Goal: Information Seeking & Learning: Learn about a topic

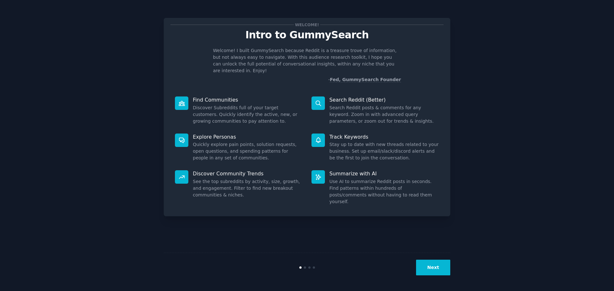
click at [427, 267] on button "Next" at bounding box center [433, 268] width 34 height 16
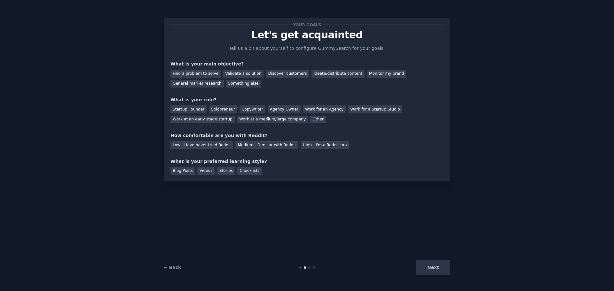
click at [427, 267] on div "Next" at bounding box center [402, 268] width 96 height 16
click at [224, 80] on div "General market research" at bounding box center [196, 84] width 53 height 8
click at [310, 120] on div "Other" at bounding box center [318, 120] width 16 height 8
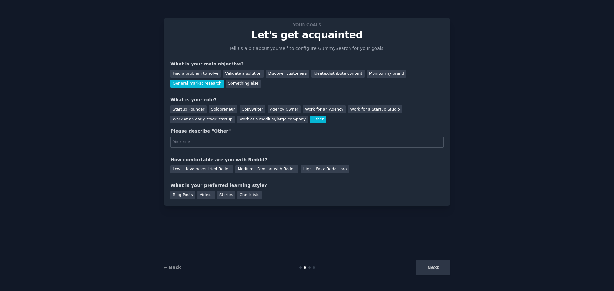
click at [237, 118] on div "Work at a medium/large company" at bounding box center [272, 120] width 71 height 8
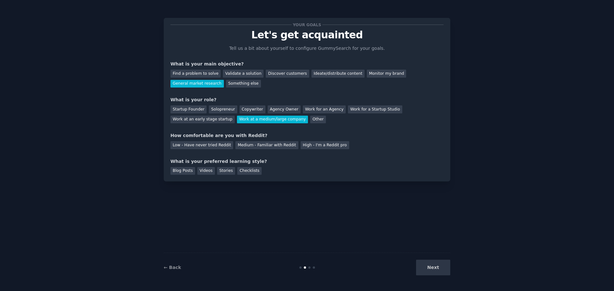
click at [235, 148] on div "Medium - Familiar with Reddit" at bounding box center [266, 145] width 63 height 8
click at [194, 171] on div "Blog Posts Videos Stories Checklists" at bounding box center [306, 170] width 273 height 10
click at [202, 172] on div "Videos" at bounding box center [206, 171] width 18 height 8
click at [446, 269] on button "Next" at bounding box center [433, 268] width 34 height 16
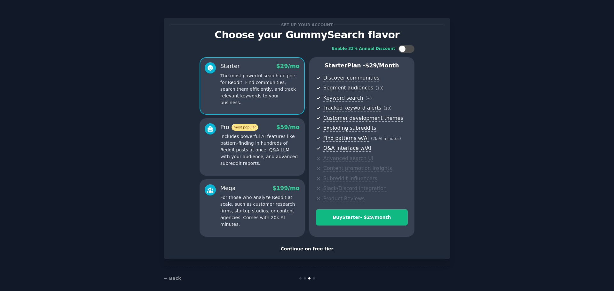
click at [267, 146] on p "Includes powerful AI features like pattern-finding in hundreds of Reddit posts …" at bounding box center [259, 150] width 79 height 34
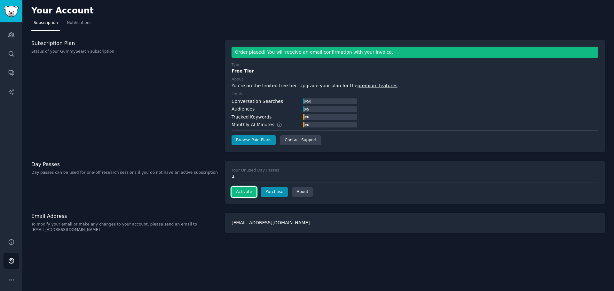
click at [236, 192] on button "Activate" at bounding box center [243, 192] width 25 height 10
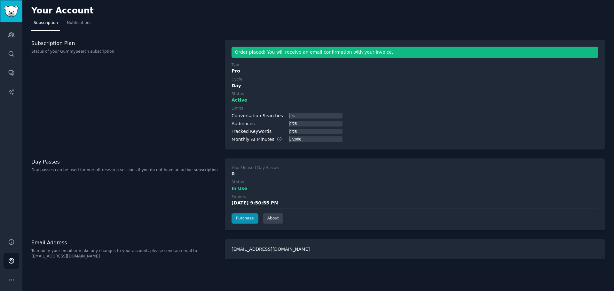
click at [13, 12] on img "Sidebar" at bounding box center [11, 11] width 15 height 11
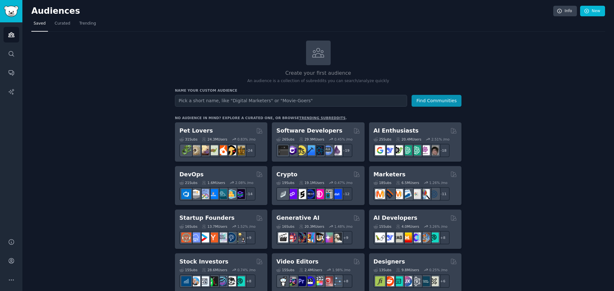
click at [58, 20] on link "Curated" at bounding box center [62, 25] width 20 height 13
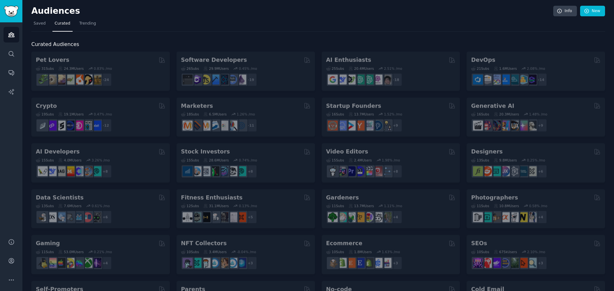
click at [47, 23] on nav "Saved Curated Trending" at bounding box center [317, 25] width 573 height 13
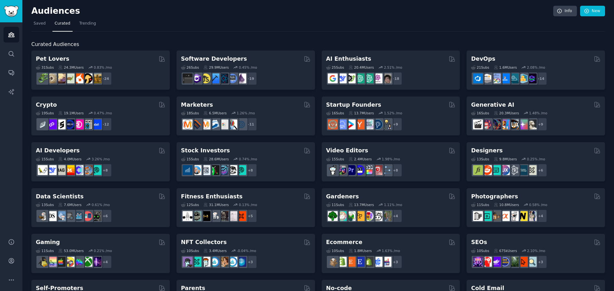
click at [43, 23] on span "Saved" at bounding box center [40, 24] width 12 height 6
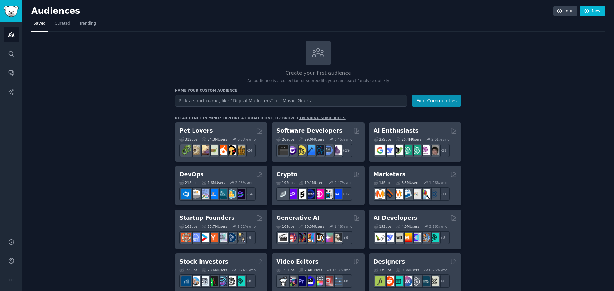
type input ":"
type input ""Canadian investing""
click at [411, 95] on button "Find Communities" at bounding box center [436, 101] width 50 height 12
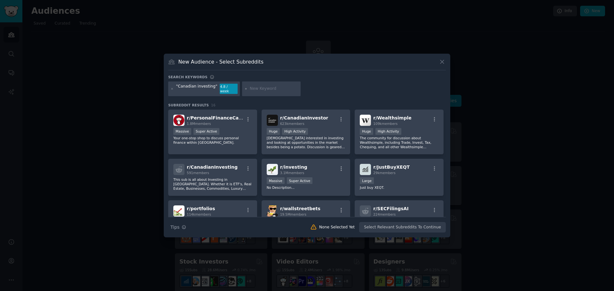
click at [232, 121] on div "1.8M members" at bounding box center [215, 123] width 57 height 4
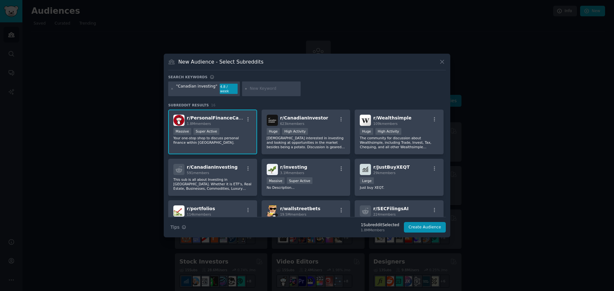
click at [276, 115] on img at bounding box center [272, 120] width 11 height 11
click at [366, 118] on img at bounding box center [365, 120] width 11 height 11
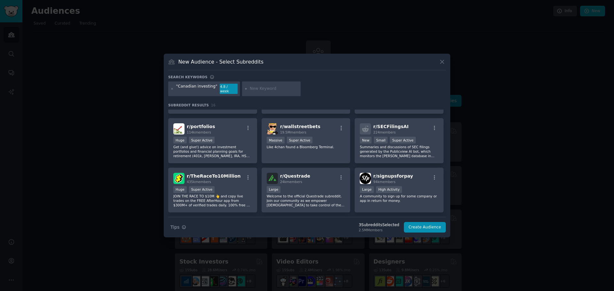
scroll to position [82, 0]
click at [303, 176] on span "r/ Questrade" at bounding box center [295, 175] width 30 height 5
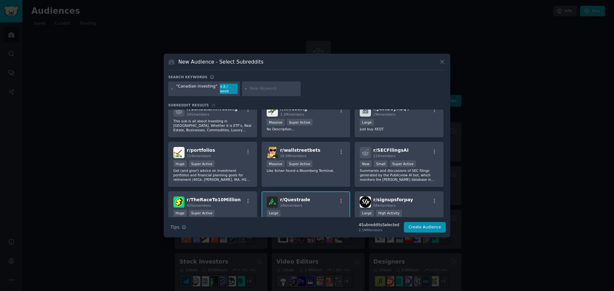
scroll to position [52, 0]
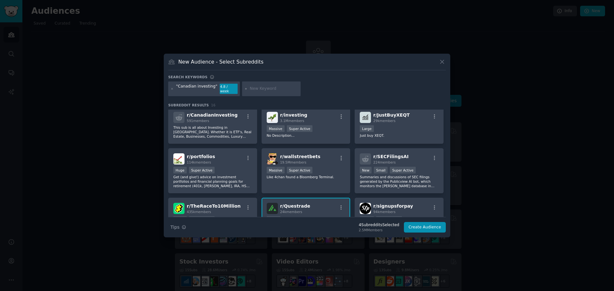
click at [321, 172] on div "Massive Super Active" at bounding box center [306, 171] width 79 height 8
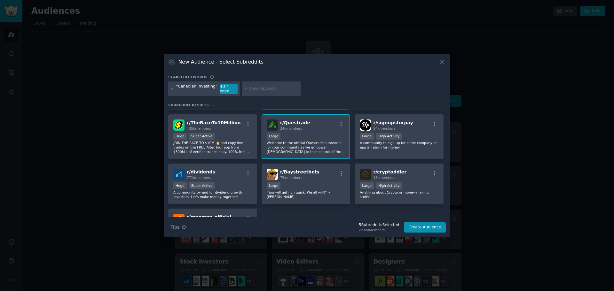
scroll to position [194, 0]
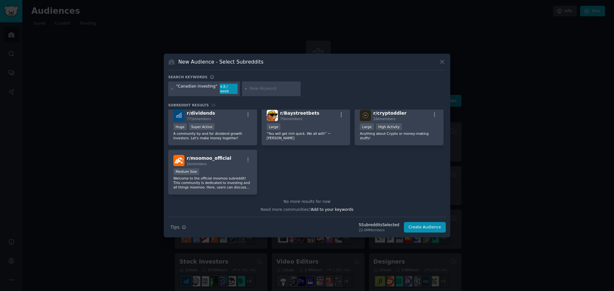
click at [258, 84] on div at bounding box center [271, 88] width 59 height 15
click at [257, 87] on input "text" at bounding box center [274, 89] width 49 height 6
type input "F"
type input ""Canada finance""
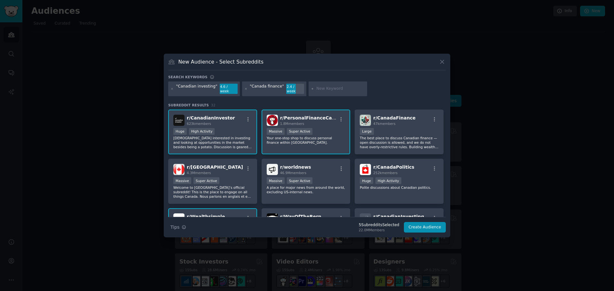
click at [397, 122] on div "47k members" at bounding box center [394, 123] width 42 height 4
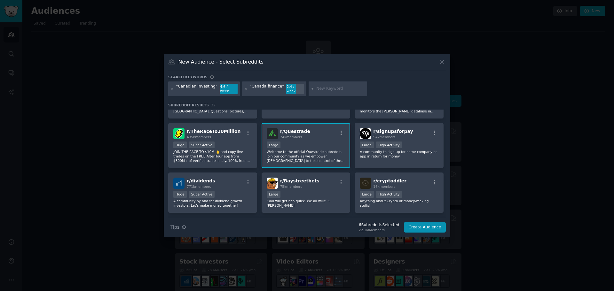
scroll to position [324, 0]
click at [427, 225] on button "Create Audience" at bounding box center [425, 227] width 42 height 11
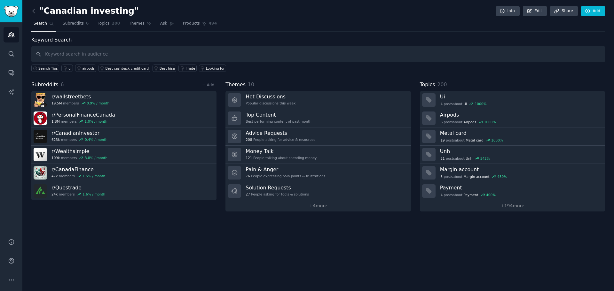
click at [90, 97] on h3 "r/ wallstreetbets" at bounding box center [80, 96] width 58 height 7
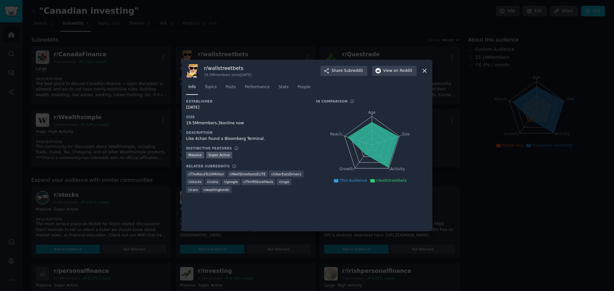
click at [276, 86] on link "Stats" at bounding box center [283, 88] width 14 height 13
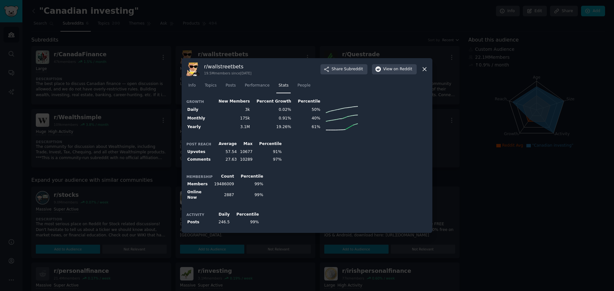
click at [134, 121] on div at bounding box center [307, 145] width 614 height 291
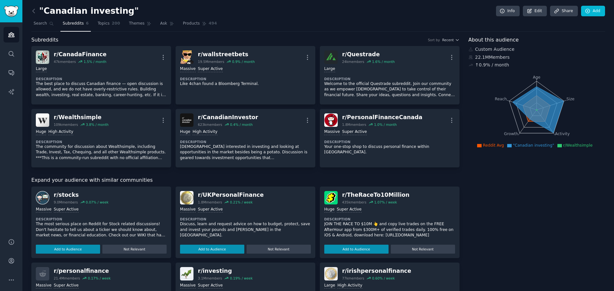
click at [99, 121] on div "r/ Wealthsimple" at bounding box center [81, 117] width 55 height 8
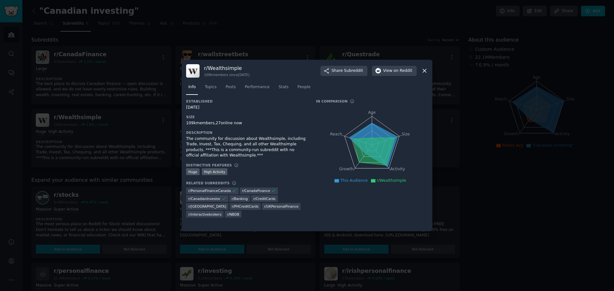
click at [278, 87] on span "Stats" at bounding box center [283, 87] width 10 height 6
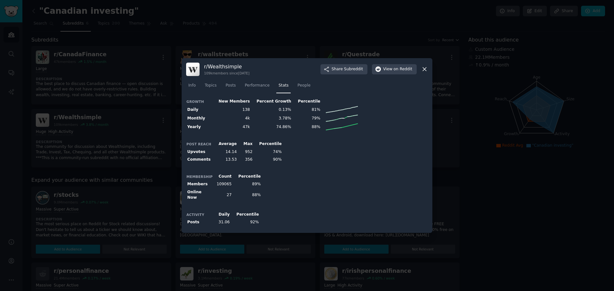
click at [295, 87] on link "People" at bounding box center [304, 87] width 18 height 13
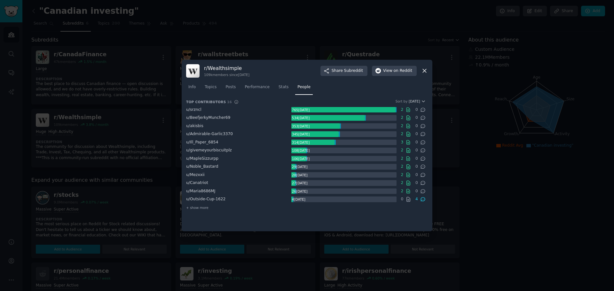
click at [257, 84] on link "Performance" at bounding box center [256, 88] width 29 height 13
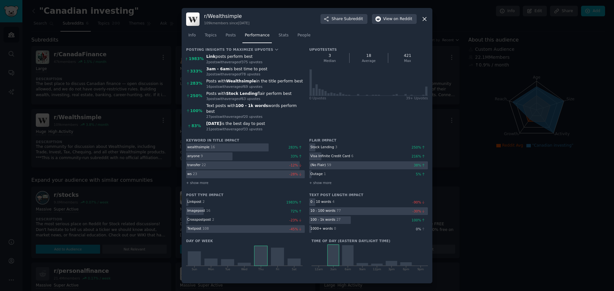
click at [231, 43] on link "Posts" at bounding box center [230, 36] width 15 height 13
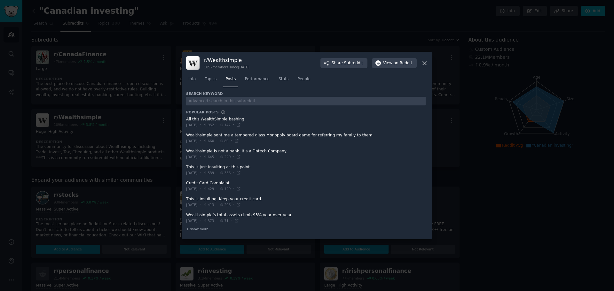
click at [277, 83] on link "Stats" at bounding box center [283, 80] width 14 height 13
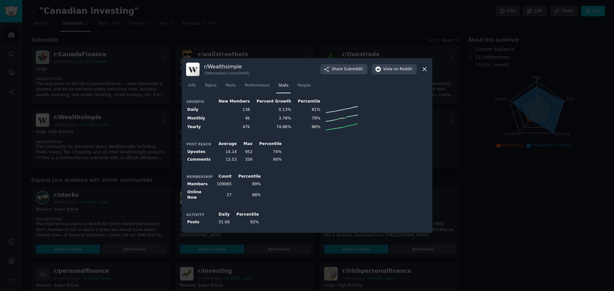
click at [242, 153] on td "952" at bounding box center [246, 152] width 16 height 8
drag, startPoint x: 242, startPoint y: 153, endPoint x: 248, endPoint y: 159, distance: 8.1
click at [248, 159] on tbody "Upvotes 14.14 952 74% Comments 13.53 356 90%" at bounding box center [234, 156] width 97 height 16
click at [248, 159] on td "356" at bounding box center [246, 160] width 16 height 8
drag, startPoint x: 248, startPoint y: 159, endPoint x: 244, endPoint y: 148, distance: 11.3
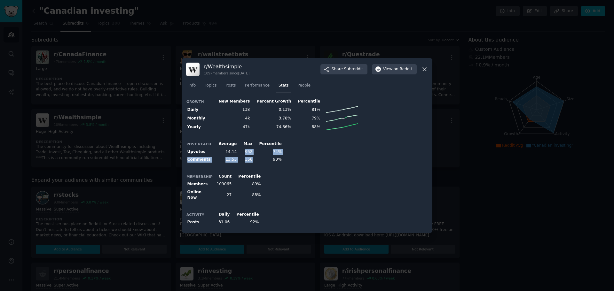
click at [244, 148] on table "Post Reach Average Max Percentile Upvotes 14.14 952 74% Comments 13.53 356 90%" at bounding box center [234, 152] width 97 height 24
click at [244, 148] on th "Max" at bounding box center [246, 144] width 16 height 8
click at [254, 184] on td "89%" at bounding box center [247, 185] width 29 height 8
drag, startPoint x: 254, startPoint y: 184, endPoint x: 189, endPoint y: 183, distance: 65.2
click at [189, 183] on tr "Members 109065 89%" at bounding box center [224, 185] width 76 height 8
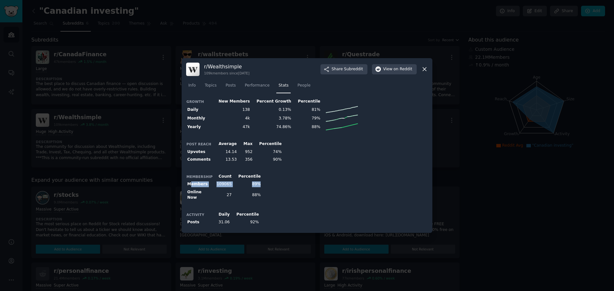
click at [189, 183] on th "Members" at bounding box center [199, 185] width 27 height 8
drag, startPoint x: 189, startPoint y: 183, endPoint x: 254, endPoint y: 198, distance: 66.5
click at [254, 198] on div "Growth New Members Percent Growth Percentile Daily 138 0.13% 81% Monthly 4k 3.7…" at bounding box center [307, 162] width 242 height 131
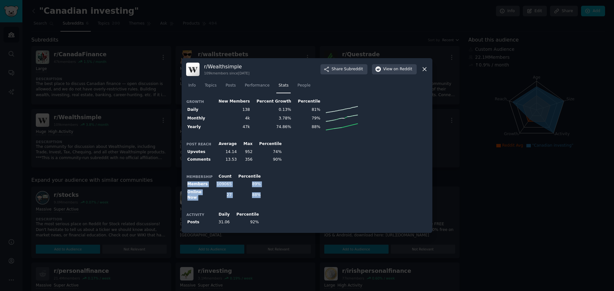
drag, startPoint x: 254, startPoint y: 198, endPoint x: 197, endPoint y: 185, distance: 58.4
click at [197, 185] on div "Growth New Members Percent Growth Percentile Daily 138 0.13% 81% Monthly 4k 3.7…" at bounding box center [307, 162] width 242 height 131
click at [197, 185] on th "Members" at bounding box center [199, 185] width 27 height 8
click at [211, 88] on span "Topics" at bounding box center [211, 86] width 12 height 6
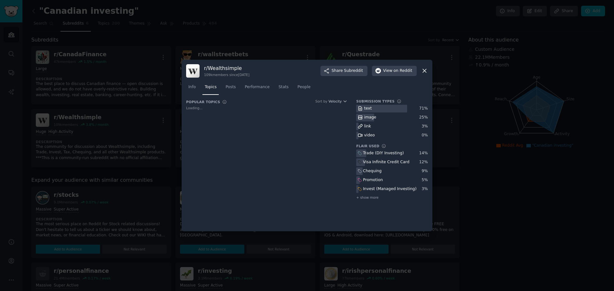
click at [195, 90] on span "Info" at bounding box center [191, 87] width 7 height 6
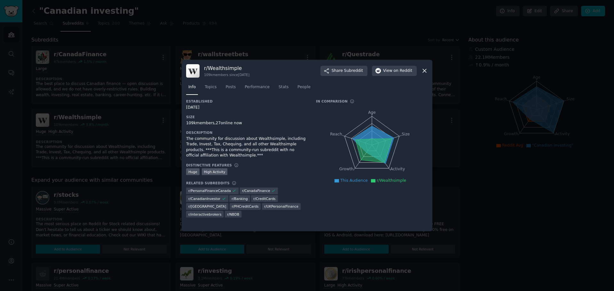
click at [231, 86] on span "Posts" at bounding box center [230, 87] width 10 height 6
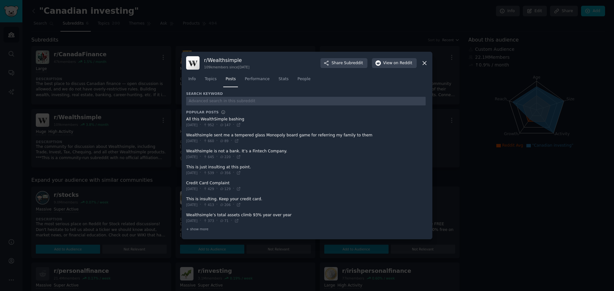
click at [278, 77] on span "Stats" at bounding box center [283, 79] width 10 height 6
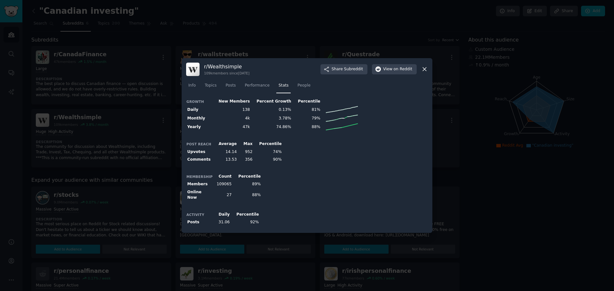
drag, startPoint x: 343, startPoint y: 155, endPoint x: 325, endPoint y: 118, distance: 40.7
click at [343, 155] on div "Post Reach Average Max Percentile Upvotes 14.14 952 74% Comments 13.53 356 90%" at bounding box center [307, 152] width 242 height 24
click at [298, 88] on span "People" at bounding box center [303, 86] width 13 height 6
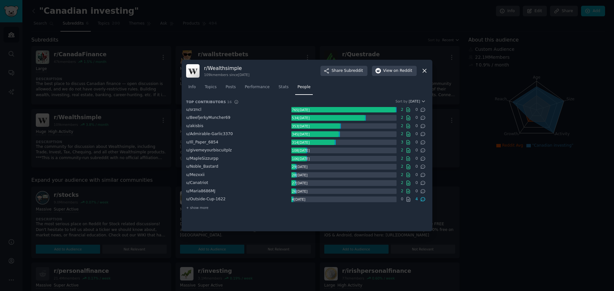
click at [414, 101] on span "Karma" at bounding box center [414, 101] width 12 height 4
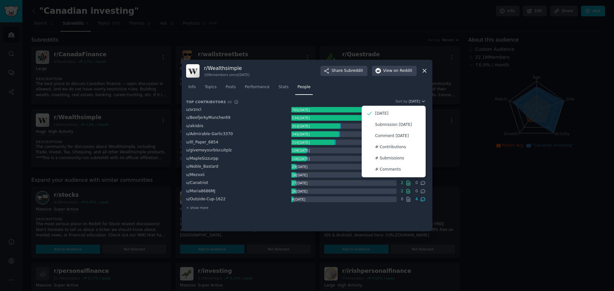
click at [387, 168] on p "# Comments" at bounding box center [388, 170] width 26 height 6
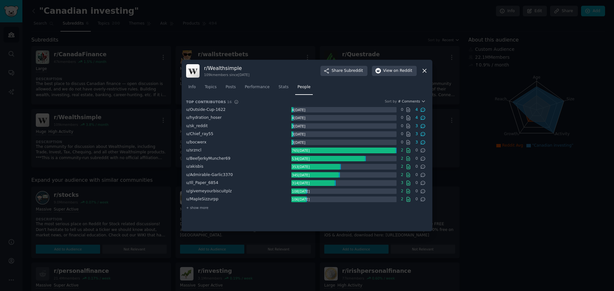
click at [408, 103] on span "# Comments" at bounding box center [409, 101] width 22 height 4
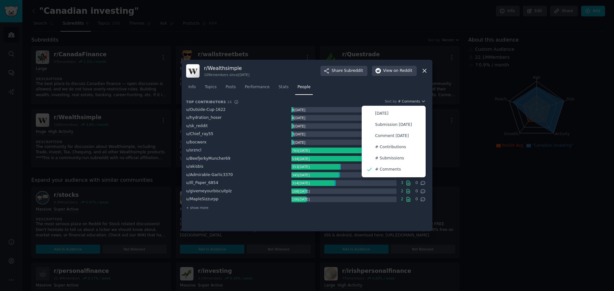
click at [247, 89] on span "Performance" at bounding box center [256, 87] width 25 height 6
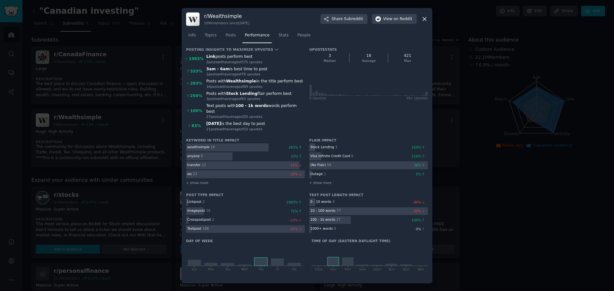
click at [267, 84] on div "Posts with Wealthsimple in the title perform best" at bounding box center [255, 82] width 98 height 6
click at [227, 36] on span "Posts" at bounding box center [230, 36] width 10 height 6
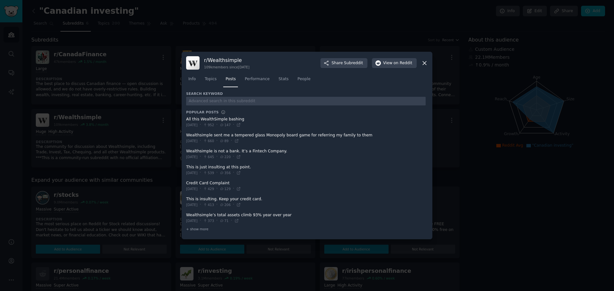
click at [212, 77] on span "Topics" at bounding box center [211, 79] width 12 height 6
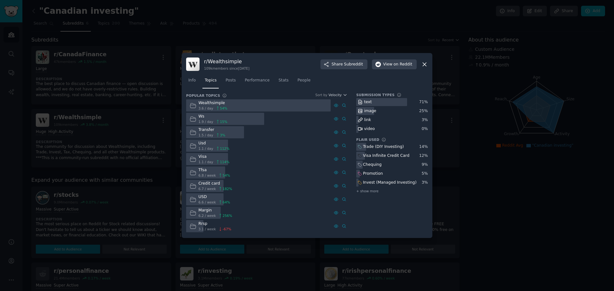
click at [249, 83] on span "Performance" at bounding box center [256, 81] width 25 height 6
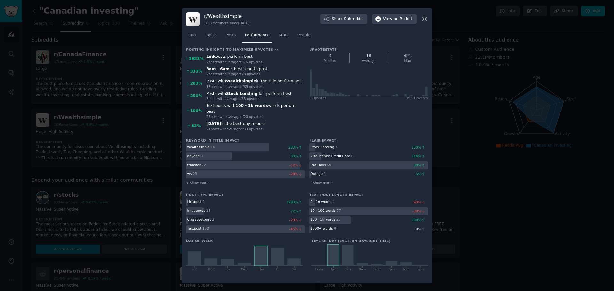
click at [277, 41] on link "Stats" at bounding box center [283, 36] width 14 height 13
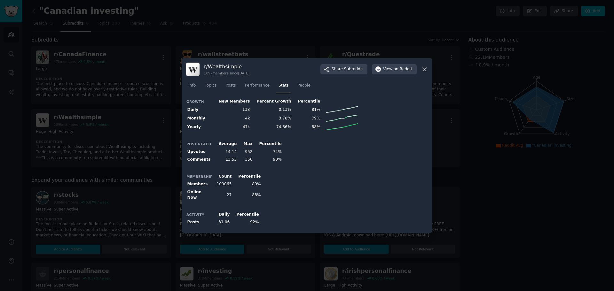
click at [229, 161] on td "13.53" at bounding box center [225, 160] width 25 height 8
click at [148, 95] on div at bounding box center [307, 145] width 614 height 291
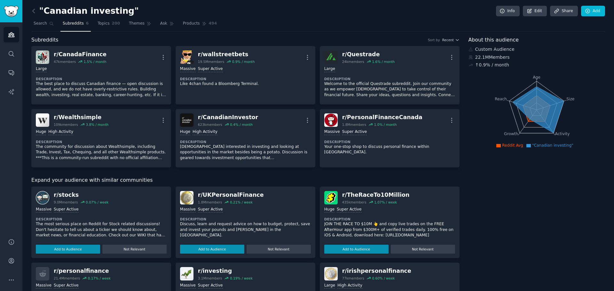
click at [41, 23] on span "Search" at bounding box center [40, 24] width 13 height 6
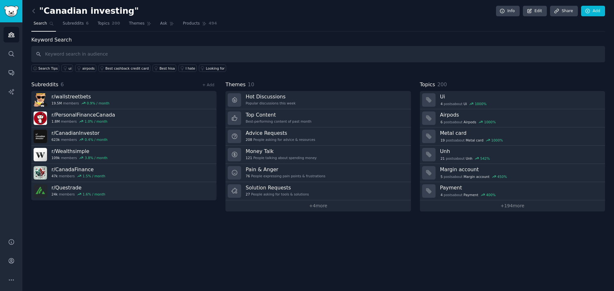
click at [208, 83] on link "+ Add" at bounding box center [208, 85] width 12 height 4
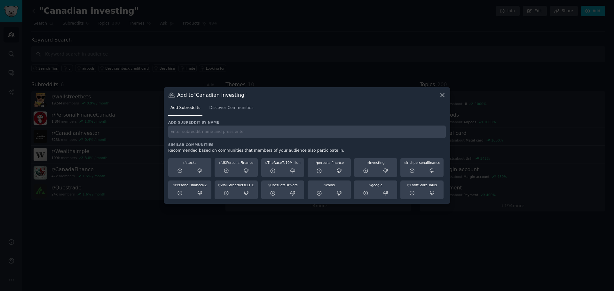
click at [196, 133] on input "text" at bounding box center [306, 132] width 277 height 12
type input "i"
click at [181, 173] on icon at bounding box center [180, 171] width 4 height 4
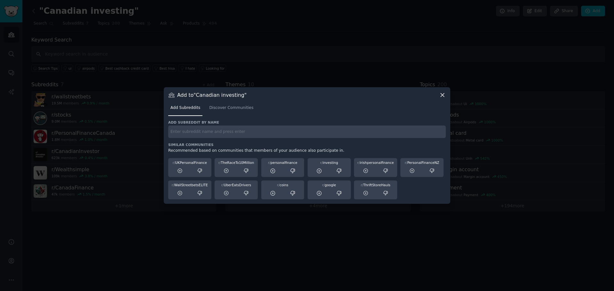
click at [223, 132] on input "text" at bounding box center [306, 132] width 277 height 12
type input "investing"
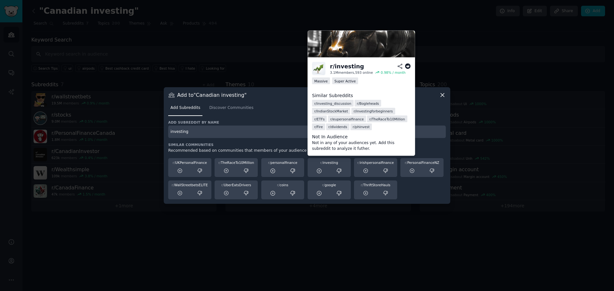
click at [316, 171] on div at bounding box center [319, 171] width 19 height 8
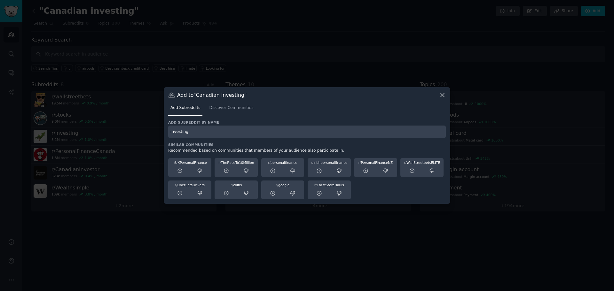
click at [440, 97] on icon at bounding box center [442, 95] width 7 height 7
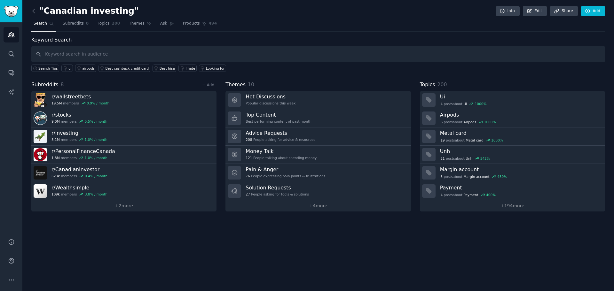
click at [152, 210] on link "+ 2 more" at bounding box center [123, 205] width 185 height 11
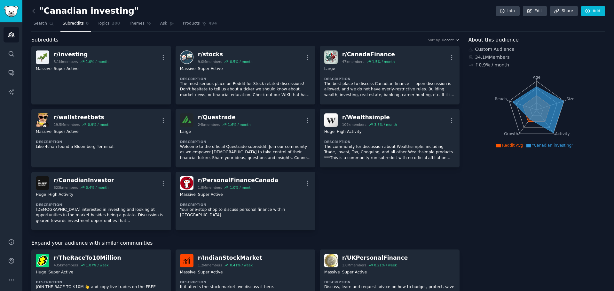
click at [47, 26] on link "Search" at bounding box center [43, 25] width 25 height 13
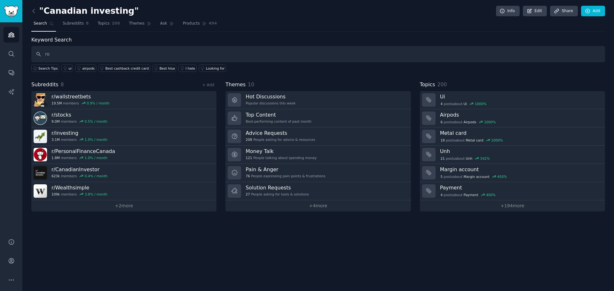
type input "r"
click at [213, 84] on link "+ Add" at bounding box center [208, 85] width 12 height 4
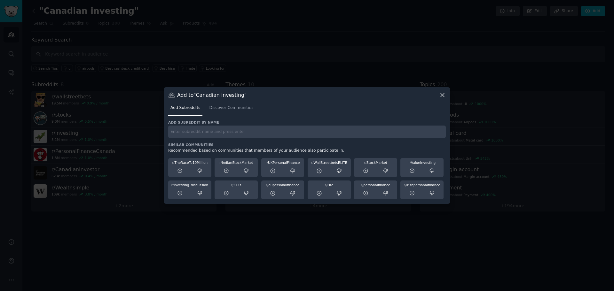
click at [205, 128] on input "text" at bounding box center [306, 132] width 277 height 12
type input "robinhood"
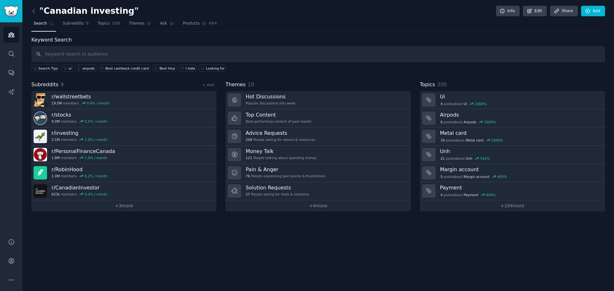
click at [206, 85] on link "+ Add" at bounding box center [208, 85] width 12 height 4
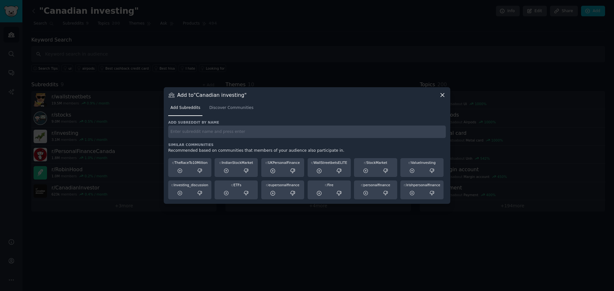
click at [248, 48] on div at bounding box center [307, 145] width 614 height 291
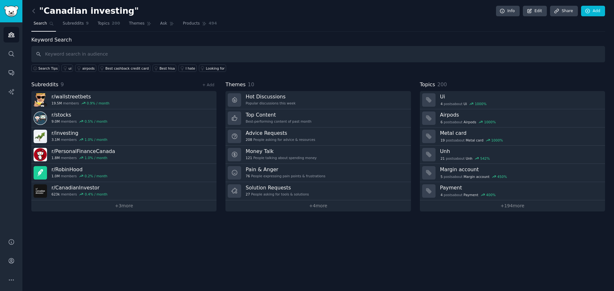
click at [114, 210] on link "+ 3 more" at bounding box center [123, 205] width 185 height 11
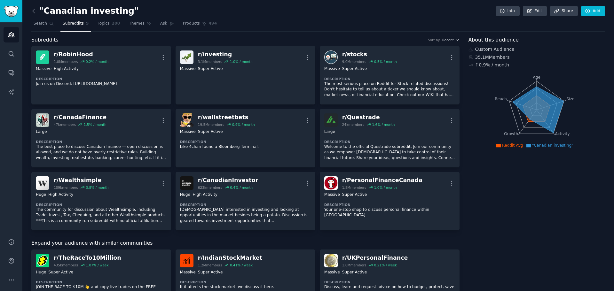
click at [183, 24] on span "Products" at bounding box center [191, 24] width 17 height 6
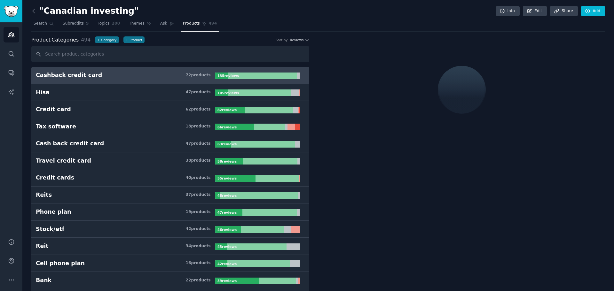
click at [143, 24] on link "Themes" at bounding box center [140, 25] width 27 height 13
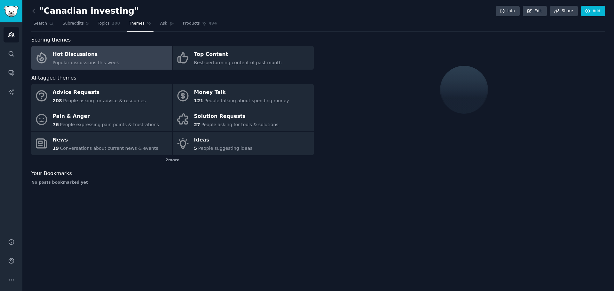
click at [160, 23] on span "Ask" at bounding box center [163, 24] width 7 height 6
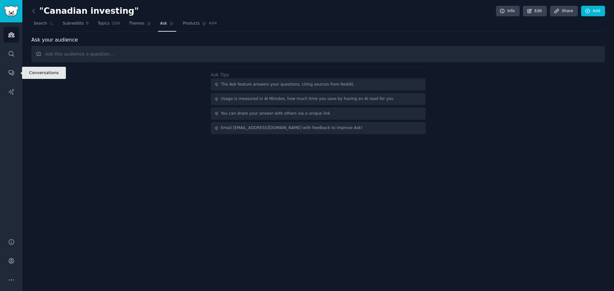
click at [14, 77] on link "Conversations" at bounding box center [12, 73] width 16 height 16
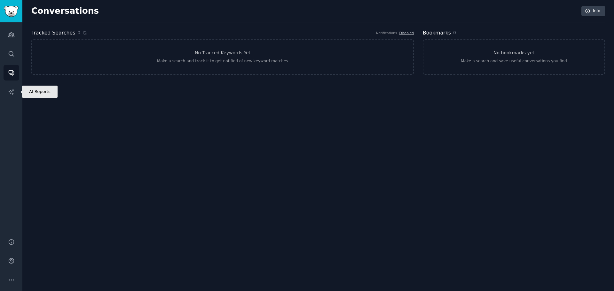
click at [10, 95] on icon "Sidebar" at bounding box center [11, 92] width 7 height 7
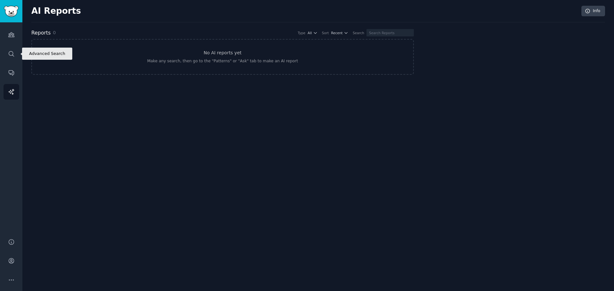
click at [15, 50] on link "Search" at bounding box center [12, 54] width 16 height 16
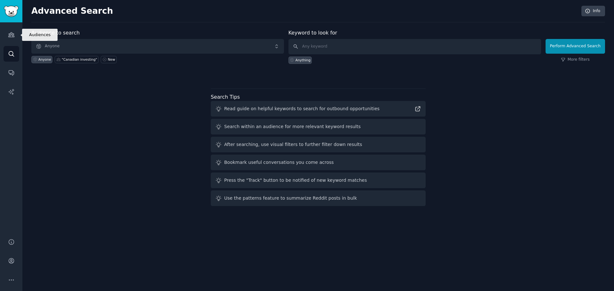
click at [11, 34] on icon "Sidebar" at bounding box center [11, 34] width 7 height 7
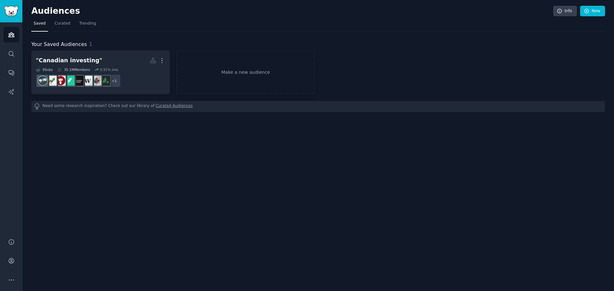
click at [53, 54] on link ""Canadian investing" More 9 Sub s 35.1M Members 0.91 % /mo + 1" at bounding box center [100, 72] width 138 height 44
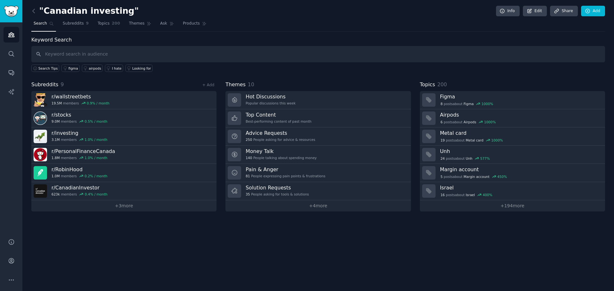
click at [65, 22] on span "Subreddits" at bounding box center [73, 24] width 21 height 6
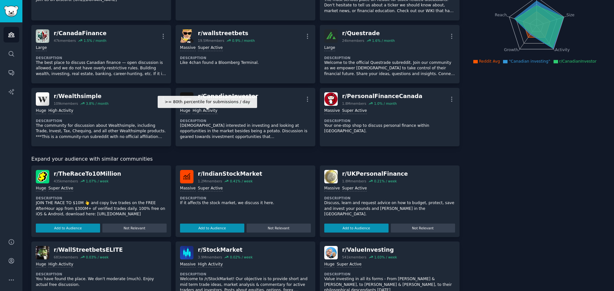
scroll to position [6, 0]
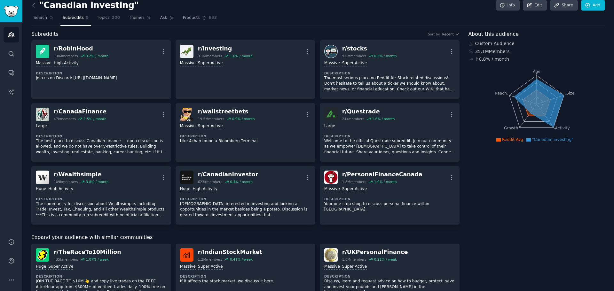
click at [538, 98] on icon at bounding box center [539, 103] width 50 height 48
click at [446, 36] on div "Subreddits Sort by Recent" at bounding box center [245, 34] width 428 height 8
click at [446, 36] on span "Recent" at bounding box center [448, 34] width 12 height 4
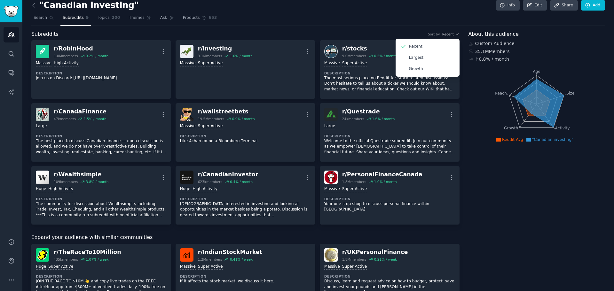
click at [350, 38] on div "Subreddits Sort by Recent Recent Largest Growth r/ RobinHood 1.0M members 0.2 %…" at bounding box center [245, 286] width 428 height 513
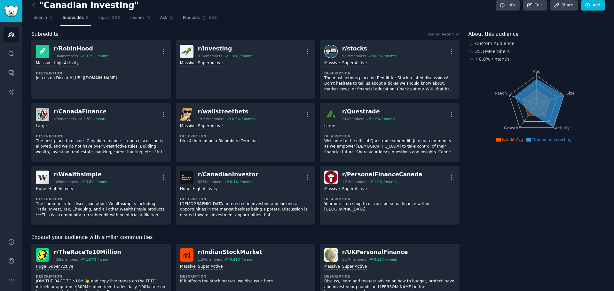
click at [102, 21] on link "Topics 200" at bounding box center [108, 19] width 27 height 13
click at [133, 18] on span "Themes" at bounding box center [137, 18] width 16 height 6
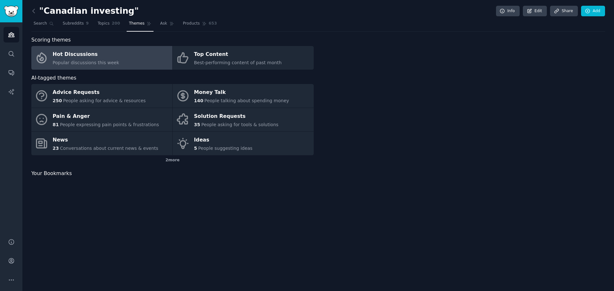
click at [80, 19] on link "Subreddits 9" at bounding box center [75, 25] width 30 height 13
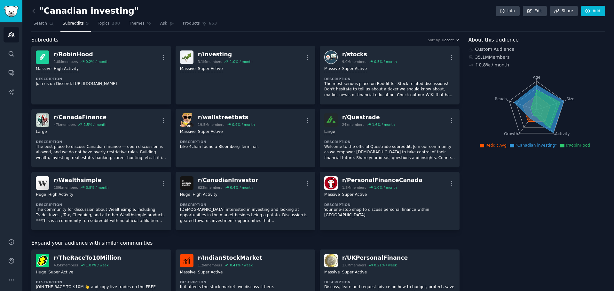
click at [84, 90] on link "r/ RobinHood 1.0M members 0.2 % / month More Massive High Activity Description …" at bounding box center [101, 75] width 140 height 58
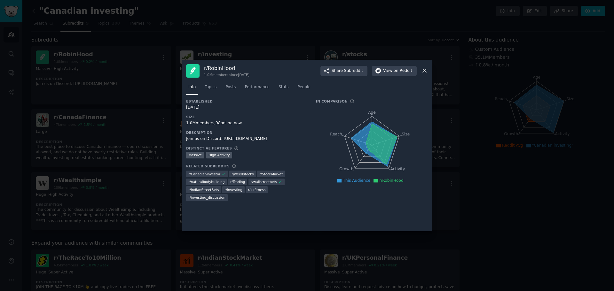
click at [115, 92] on div at bounding box center [307, 145] width 614 height 291
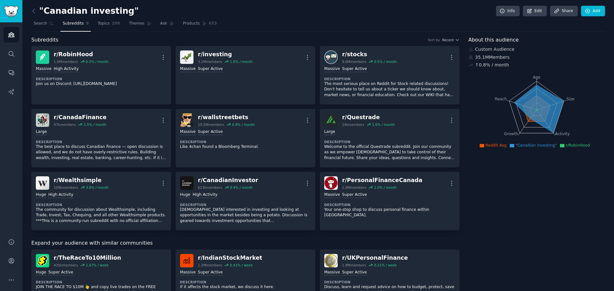
click at [134, 88] on div "Massive High Activity Description Join us on Discord: https://discord.gg/robinh…" at bounding box center [101, 76] width 131 height 25
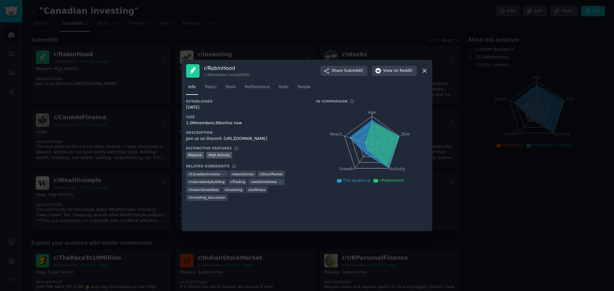
click at [213, 91] on link "Topics" at bounding box center [210, 88] width 16 height 13
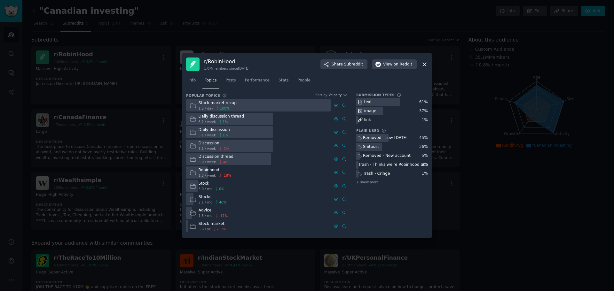
click at [228, 89] on div "Info Topics Posts Performance Stats People" at bounding box center [307, 82] width 242 height 22
click at [276, 81] on link "Stats" at bounding box center [283, 81] width 14 height 13
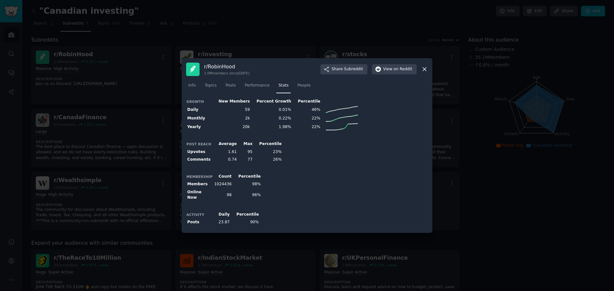
click at [158, 146] on div at bounding box center [307, 145] width 614 height 291
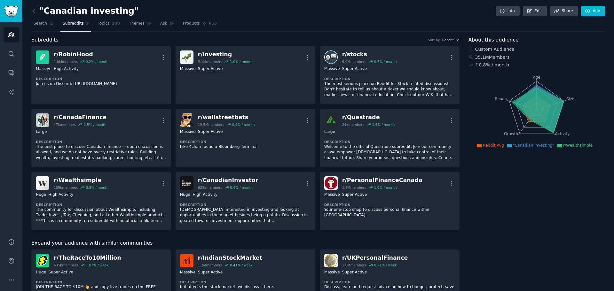
click at [125, 210] on p "The community for discussion about Wealthsimple, including Trade, Invest, Tax, …" at bounding box center [101, 215] width 131 height 17
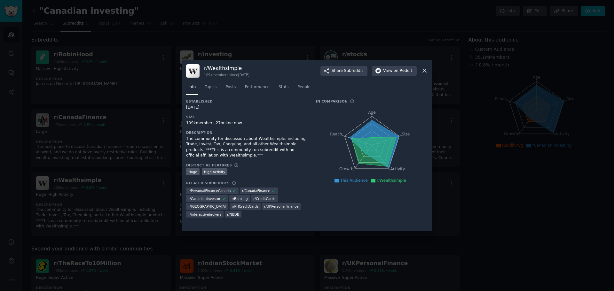
click at [282, 86] on span "Stats" at bounding box center [283, 87] width 10 height 6
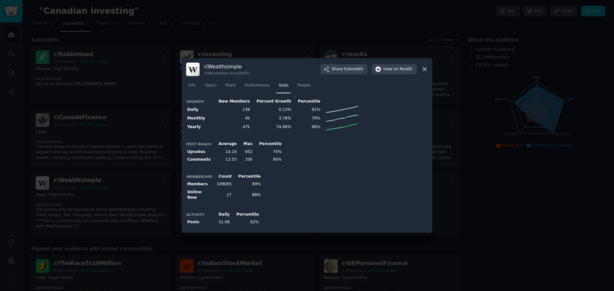
click at [207, 85] on span "Topics" at bounding box center [211, 86] width 12 height 6
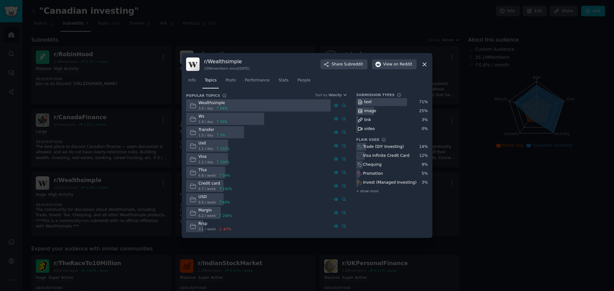
click at [151, 148] on div at bounding box center [307, 145] width 614 height 291
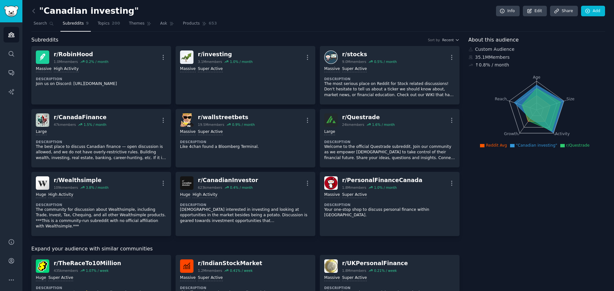
click at [355, 123] on div "24k members" at bounding box center [353, 124] width 22 height 4
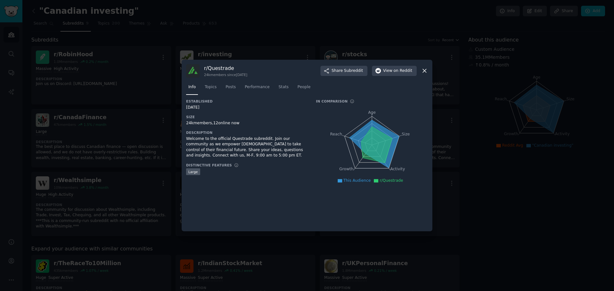
click at [278, 84] on span "Stats" at bounding box center [283, 87] width 10 height 6
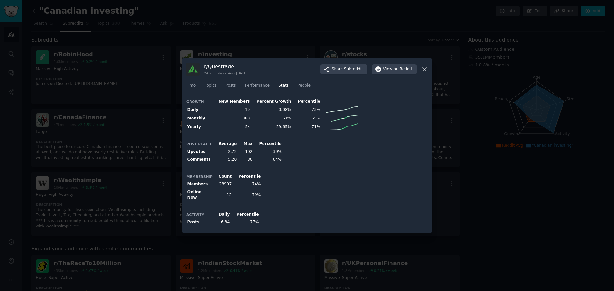
click at [102, 164] on div at bounding box center [307, 145] width 614 height 291
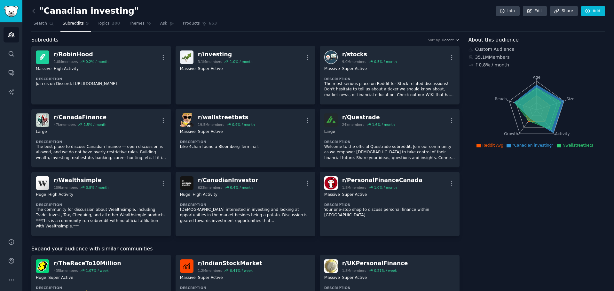
click at [200, 142] on dt "Description" at bounding box center [245, 142] width 131 height 4
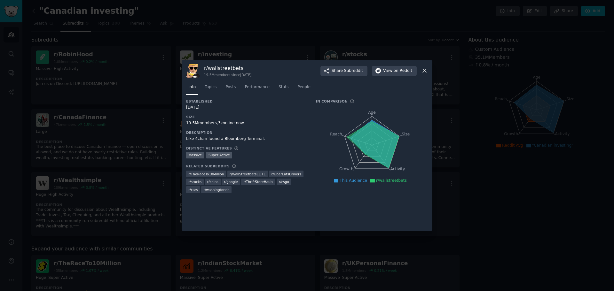
click at [138, 156] on div at bounding box center [307, 145] width 614 height 291
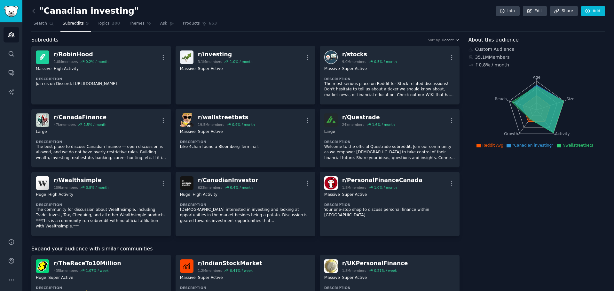
click at [227, 149] on p "Like 4chan found a Bloomberg Terminal." at bounding box center [245, 147] width 131 height 6
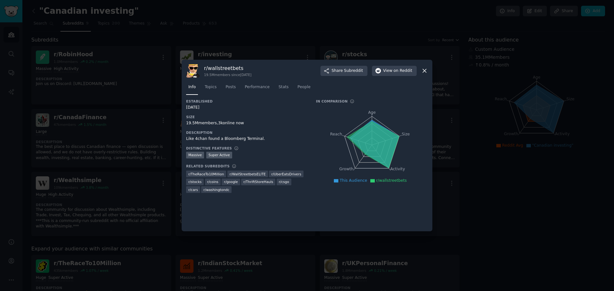
click at [278, 89] on span "Stats" at bounding box center [283, 87] width 10 height 6
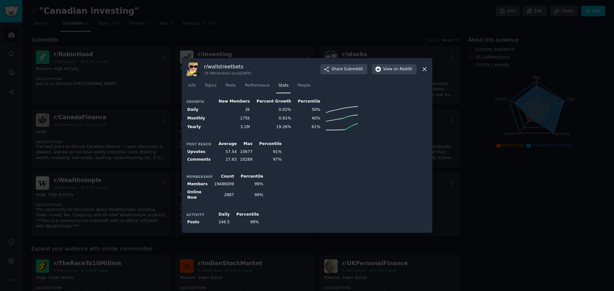
click at [163, 132] on div at bounding box center [307, 145] width 614 height 291
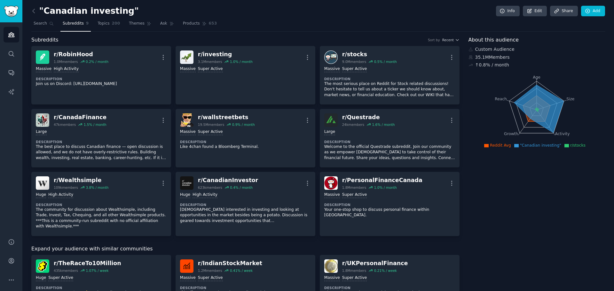
click at [334, 94] on p "The most serious place on Reddit for Stock related discussions! Don't hesitate …" at bounding box center [389, 89] width 131 height 17
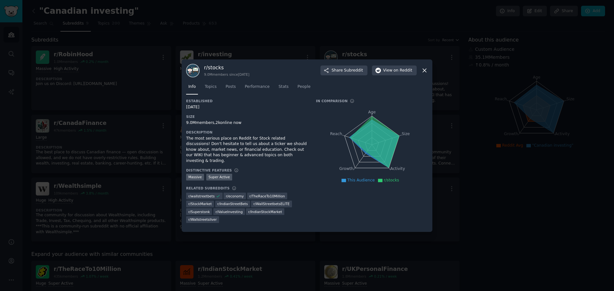
click at [282, 85] on span "Stats" at bounding box center [283, 87] width 10 height 6
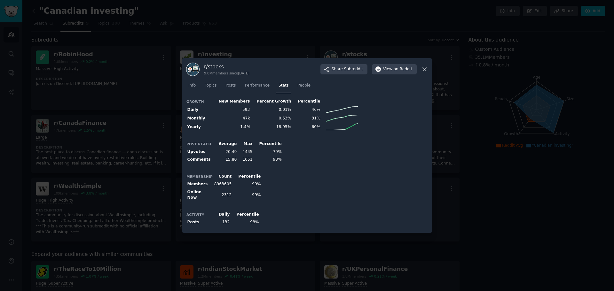
click at [141, 112] on div at bounding box center [307, 145] width 614 height 291
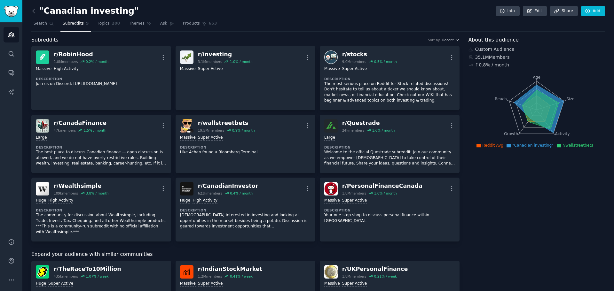
click at [265, 168] on link "r/ wallstreetbets 19.5M members 0.9 % / month More 1,000,000+ members Massive S…" at bounding box center [245, 144] width 140 height 58
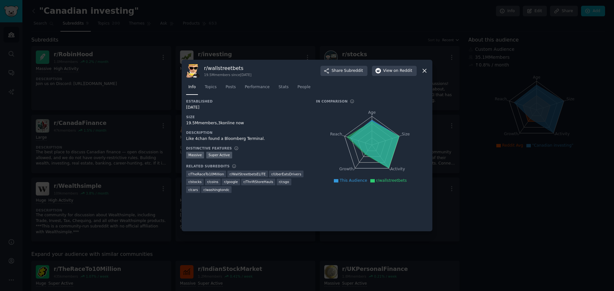
click at [281, 88] on span "Stats" at bounding box center [283, 87] width 10 height 6
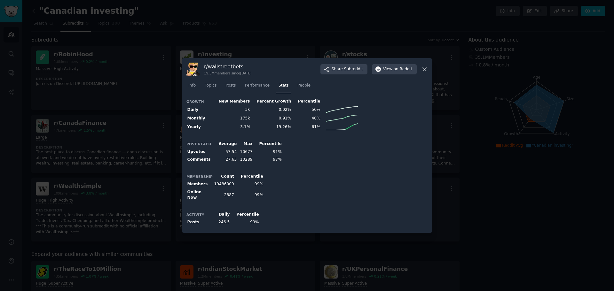
drag, startPoint x: 112, startPoint y: 164, endPoint x: 141, endPoint y: 161, distance: 29.2
click at [141, 161] on div at bounding box center [307, 145] width 614 height 291
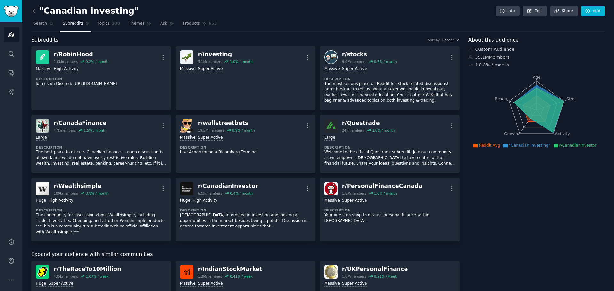
click at [211, 216] on p "Canadians interested in investing and looking at opportunities in the market be…" at bounding box center [245, 221] width 131 height 17
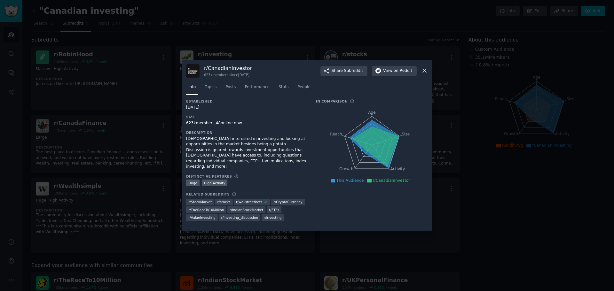
click at [279, 85] on span "Stats" at bounding box center [283, 87] width 10 height 6
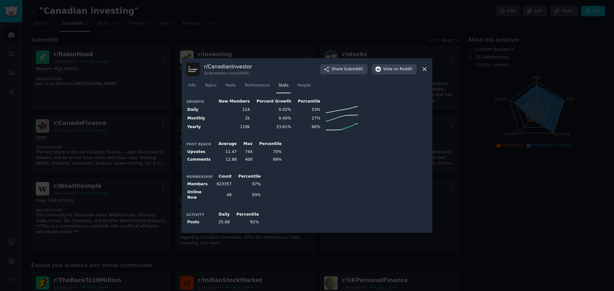
click at [84, 151] on div at bounding box center [307, 145] width 614 height 291
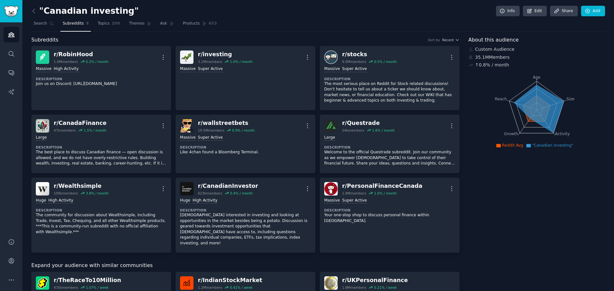
click at [110, 138] on div "Large" at bounding box center [101, 138] width 131 height 6
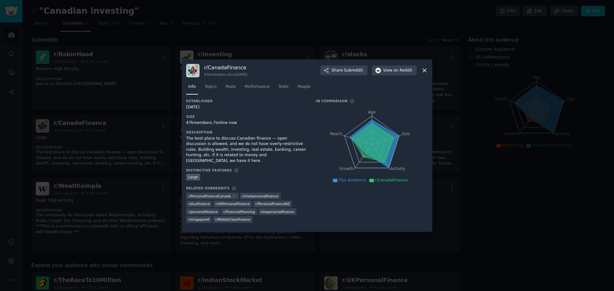
click at [279, 87] on span "Stats" at bounding box center [283, 87] width 10 height 6
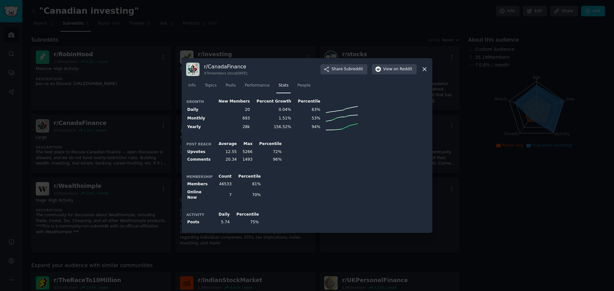
click at [80, 145] on div at bounding box center [307, 145] width 614 height 291
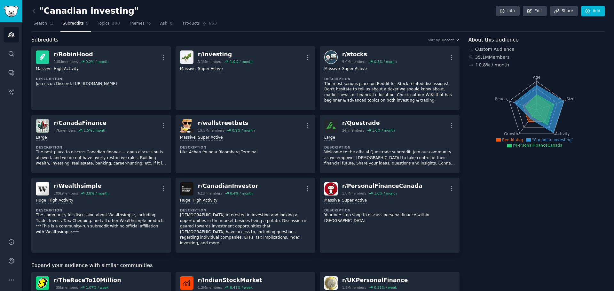
click at [355, 205] on div ">= 95th percentile for submissions / day Massive Super Active Description Your …" at bounding box center [389, 211] width 131 height 31
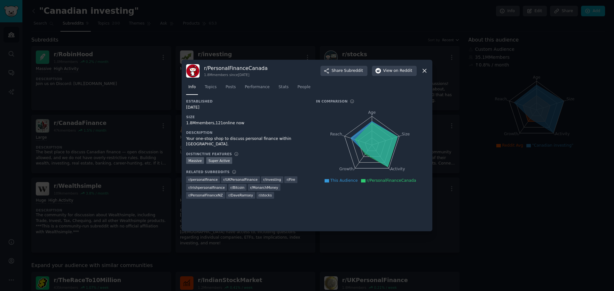
click at [279, 81] on div "Info Topics Posts Performance Stats People" at bounding box center [307, 89] width 242 height 22
click at [278, 87] on span "Stats" at bounding box center [283, 87] width 10 height 6
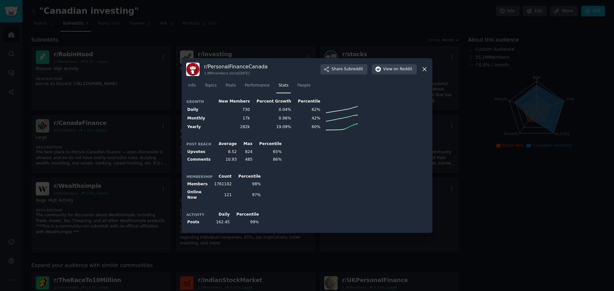
click at [74, 143] on div at bounding box center [307, 145] width 614 height 291
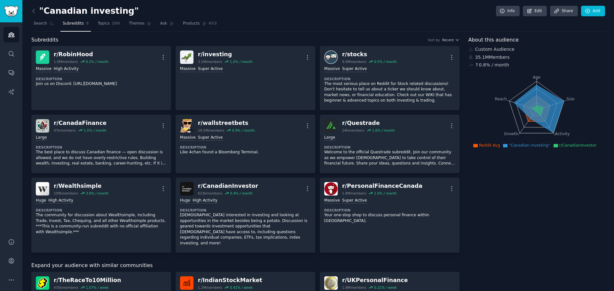
click at [206, 193] on div "623k members" at bounding box center [210, 193] width 24 height 4
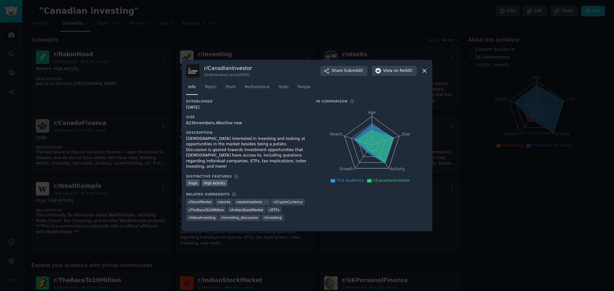
click at [279, 85] on span "Stats" at bounding box center [283, 87] width 10 height 6
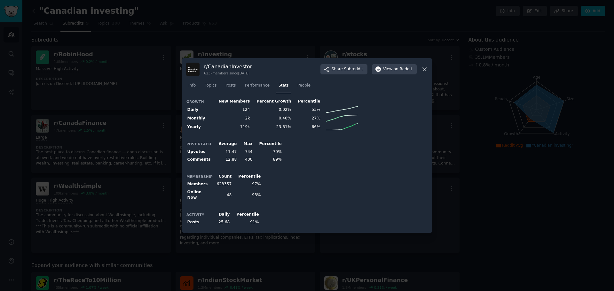
click at [131, 143] on div at bounding box center [307, 145] width 614 height 291
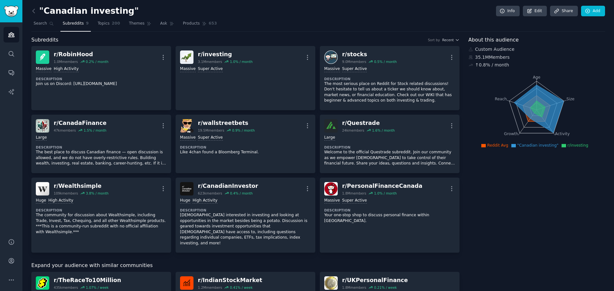
click at [290, 88] on link "r/ investing 3.1M members 1.0 % / month More >= 95th percentile for submissions…" at bounding box center [245, 78] width 140 height 64
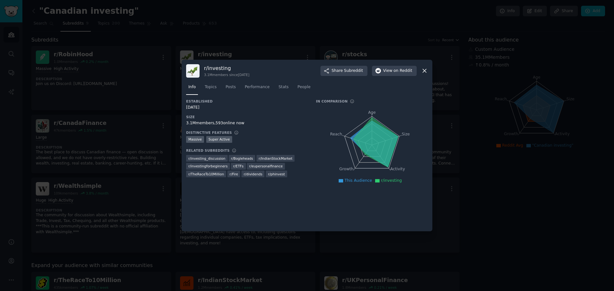
click at [279, 90] on link "Stats" at bounding box center [283, 88] width 14 height 13
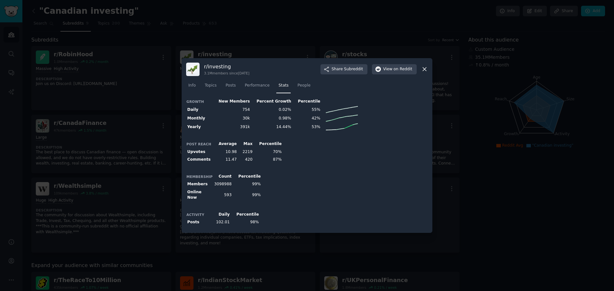
drag, startPoint x: 140, startPoint y: 148, endPoint x: 114, endPoint y: 182, distance: 43.1
click at [140, 148] on div at bounding box center [307, 145] width 614 height 291
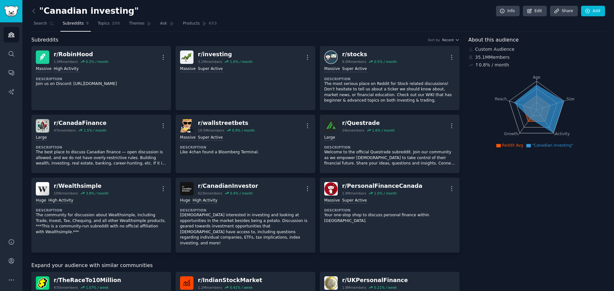
click at [105, 198] on div "Huge High Activity" at bounding box center [101, 201] width 131 height 6
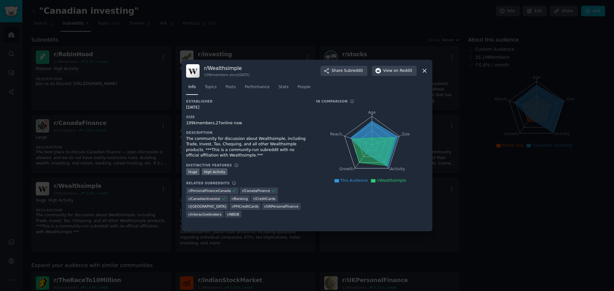
click at [283, 87] on link "Stats" at bounding box center [283, 88] width 14 height 13
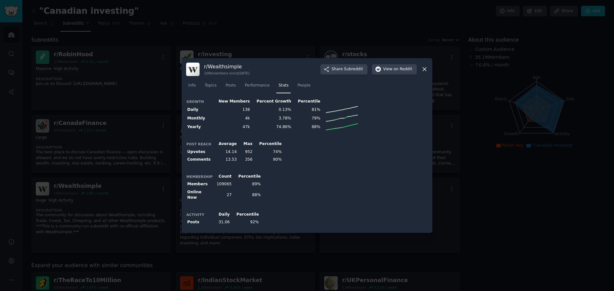
click at [183, 87] on div "r/ Wealthsimple 109k members since 07/20/2021 Share Subreddit View on Reddit In…" at bounding box center [307, 145] width 251 height 175
click at [192, 87] on span "Info" at bounding box center [191, 86] width 7 height 6
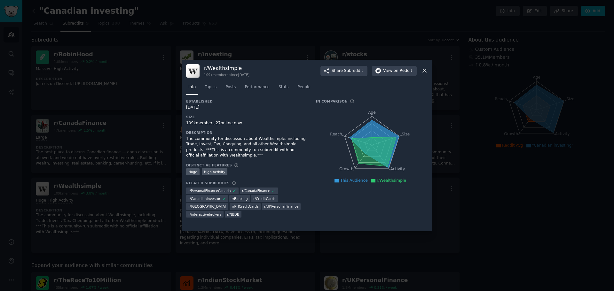
click at [278, 87] on span "Stats" at bounding box center [283, 87] width 10 height 6
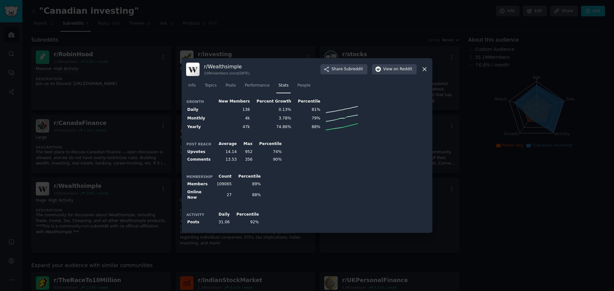
click at [303, 120] on td "79%" at bounding box center [306, 118] width 29 height 9
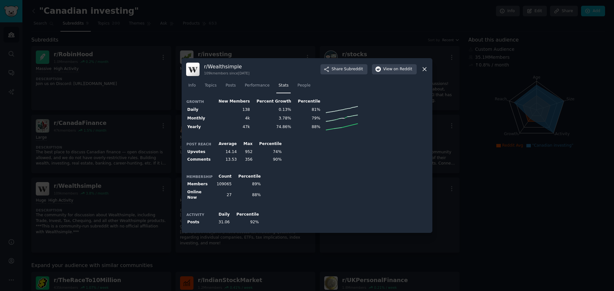
click at [252, 219] on td "92%" at bounding box center [245, 223] width 29 height 8
drag, startPoint x: 252, startPoint y: 216, endPoint x: 225, endPoint y: 208, distance: 28.2
click at [225, 211] on table "Activity Daily Percentile Posts 31.06 92%" at bounding box center [223, 219] width 74 height 16
click at [225, 211] on th "Daily" at bounding box center [222, 215] width 18 height 8
